Goal: Information Seeking & Learning: Find specific fact

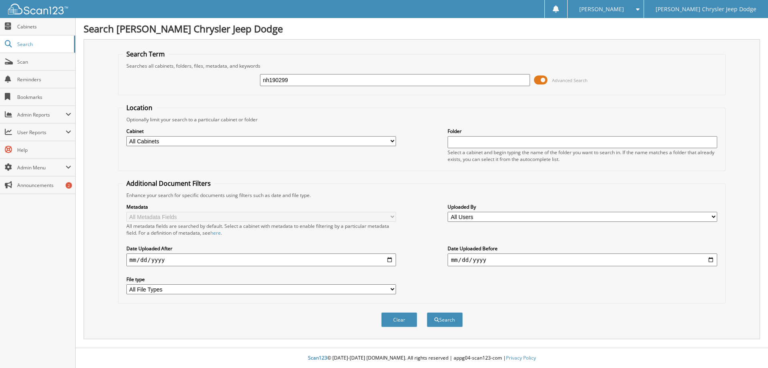
type input "nh190299"
click at [427, 312] on button "Search" at bounding box center [445, 319] width 36 height 15
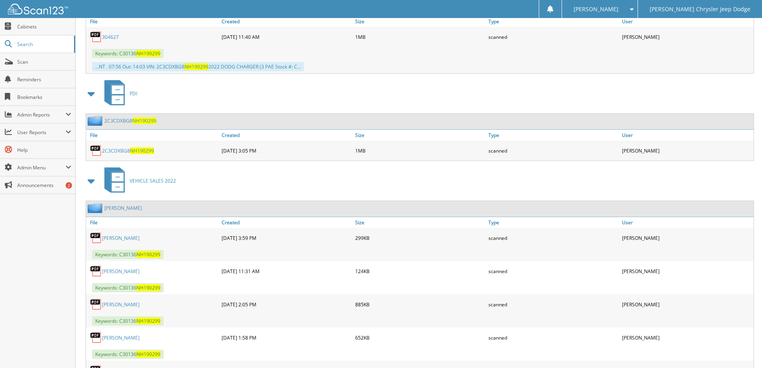
scroll to position [480, 0]
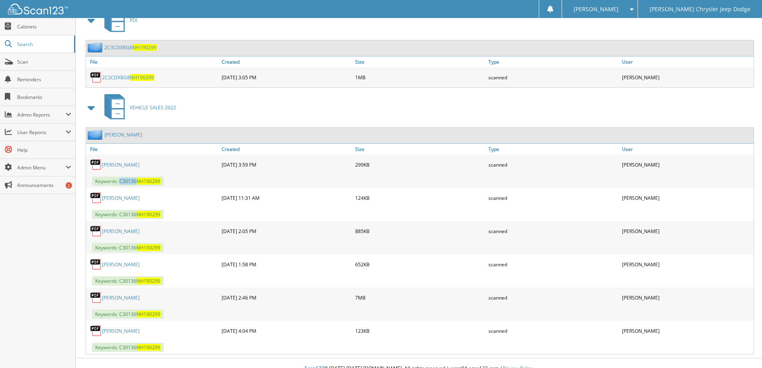
drag, startPoint x: 135, startPoint y: 180, endPoint x: 120, endPoint y: 180, distance: 15.2
click at [120, 180] on span "Keywords: C30136 NH190299" at bounding box center [128, 180] width 72 height 9
copy span "C30136"
